Goal: Contribute content: Add original content to the website for others to see

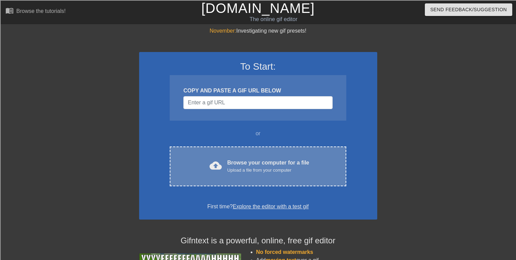
click at [216, 157] on div "cloud_upload Browse your computer for a file Upload a file from your computer C…" at bounding box center [258, 167] width 176 height 40
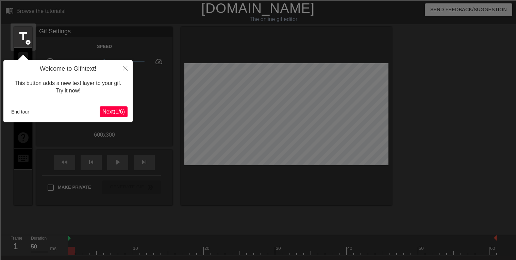
scroll to position [16, 0]
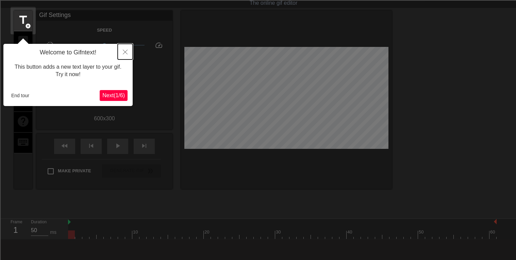
click at [126, 50] on icon "Close" at bounding box center [125, 52] width 5 height 5
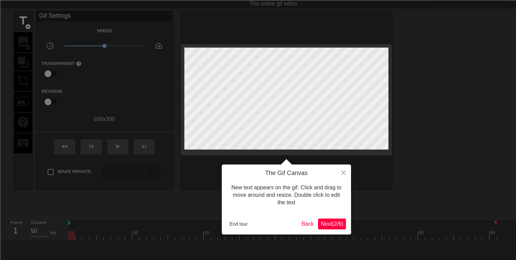
scroll to position [0, 0]
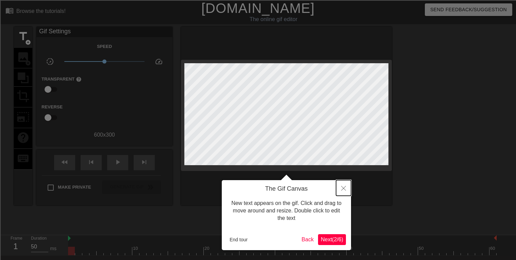
click at [342, 188] on icon "Close" at bounding box center [343, 188] width 5 height 5
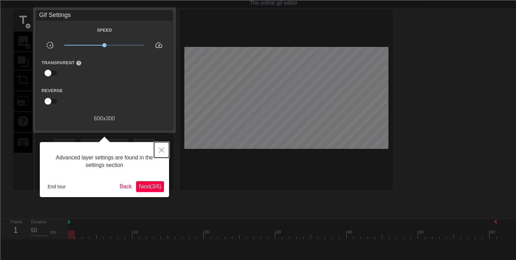
click at [164, 145] on button "Close" at bounding box center [161, 150] width 15 height 16
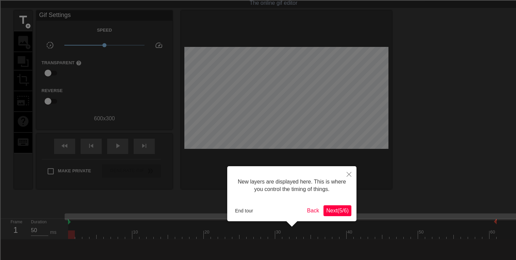
scroll to position [5, 0]
click at [343, 178] on button "Close" at bounding box center [348, 174] width 15 height 16
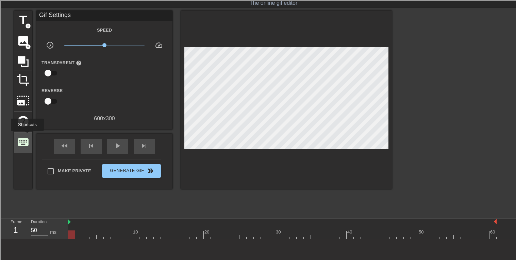
click at [28, 136] on span "keyboard" at bounding box center [23, 142] width 13 height 13
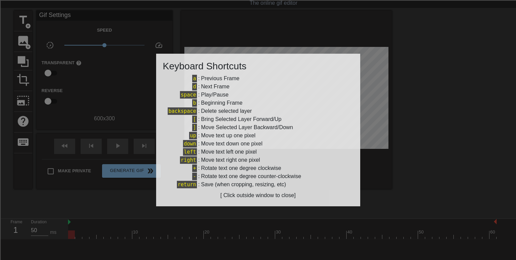
click at [208, 151] on div "Move text left one pixel" at bounding box center [229, 152] width 56 height 8
click at [235, 198] on div "[ Click outside window to close]" at bounding box center [258, 195] width 190 height 8
click at [395, 180] on div at bounding box center [258, 130] width 516 height 260
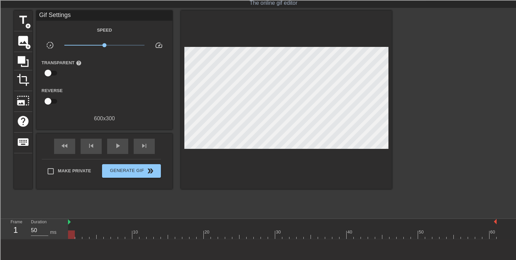
scroll to position [0, 0]
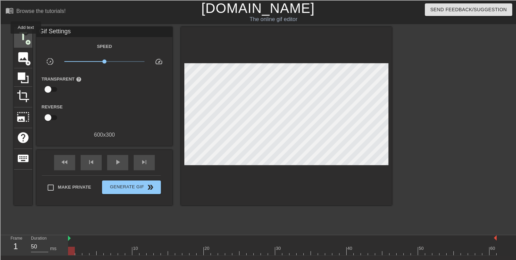
click at [26, 38] on span "title" at bounding box center [23, 36] width 13 height 13
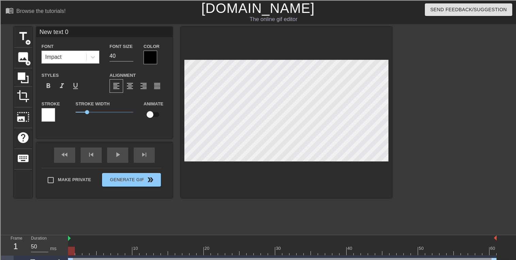
click at [150, 59] on div at bounding box center [151, 58] width 14 height 14
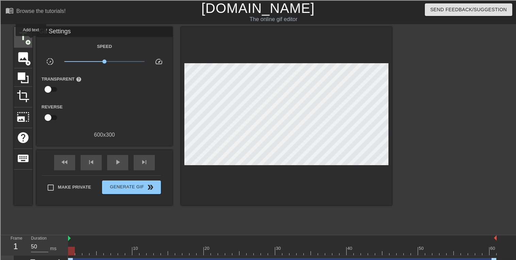
click at [30, 41] on span "add_circle" at bounding box center [28, 42] width 6 height 6
click at [14, 34] on div "title add_circle" at bounding box center [23, 37] width 18 height 21
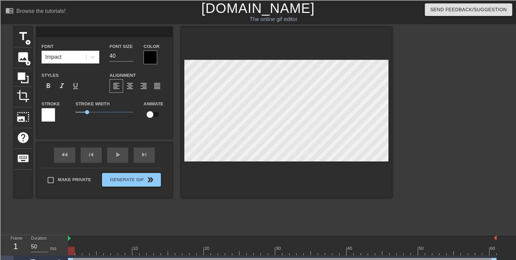
type textarea "b"
type input "bl"
type textarea "bl"
type input "bla"
type textarea "bla"
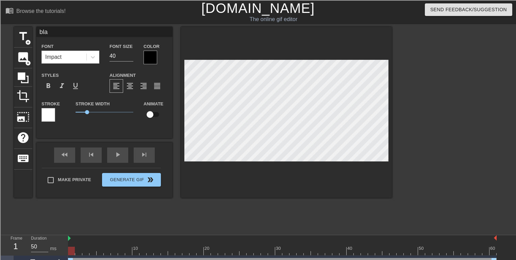
type input "[PERSON_NAME]"
type textarea "[PERSON_NAME]"
type input "blank"
type textarea "blank"
type input "blankn"
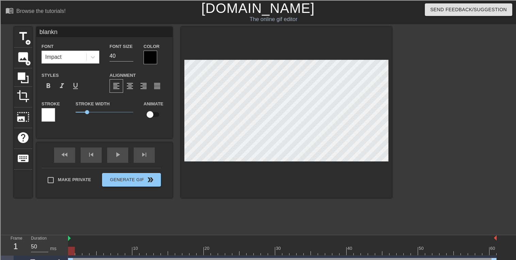
type textarea "blanknk"
type input "blanknkd"
type textarea "blanknkd"
type input "blanknkdn"
type textarea "blanknkdn"
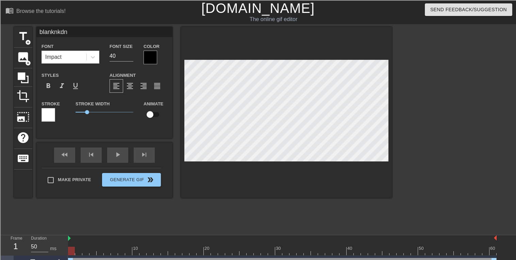
type input "blanknkdni"
type textarea "blanknkdnirn"
type input "blanknkdnirni"
type textarea "blanknkdnirni"
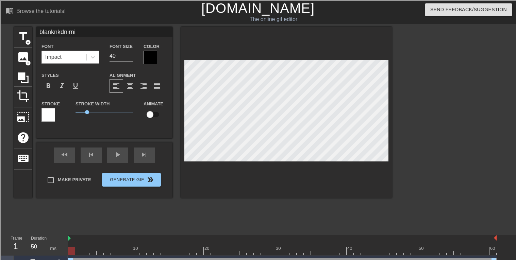
type input "blanknkdnirnin"
type textarea "blanknkdnirnin"
type input "blanknkdnirninn"
type textarea "blanknkdnirninn"
type input "blanknkdnisrninn"
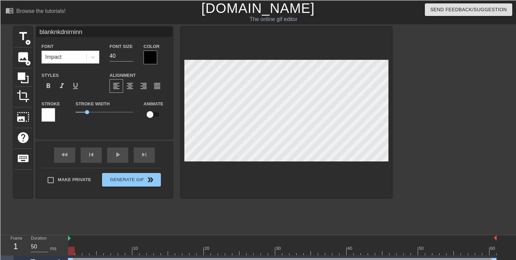
type textarea "blanknkdnisrninn"
type input "blanknkdnisjrninn"
type textarea "blanknkdnisjrninn"
type input "blanknkdnisjjrninn"
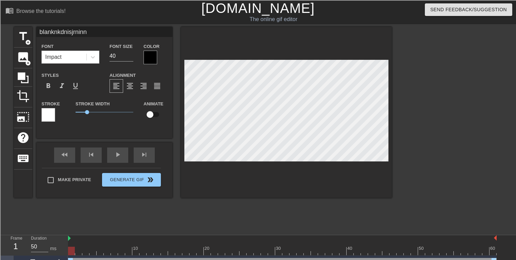
type textarea "blanknkdnisjjrninn"
type input "blanknkdnisjjsrninn"
type textarea "blanknkdnisjjsrninn"
